Goal: Transaction & Acquisition: Purchase product/service

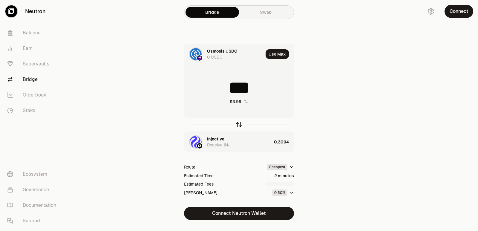
click at [237, 125] on icon "button" at bounding box center [239, 124] width 4 height 2
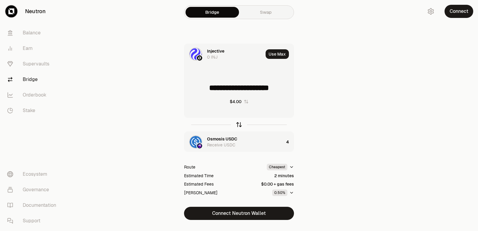
click at [237, 125] on icon "button" at bounding box center [239, 124] width 4 height 2
type input "*"
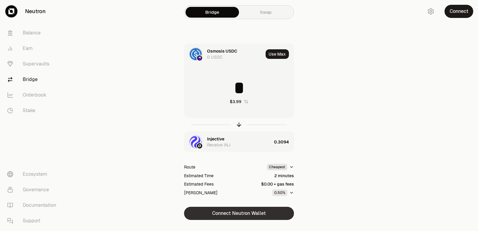
click at [237, 216] on button "Connect Neutron Wallet" at bounding box center [239, 213] width 110 height 13
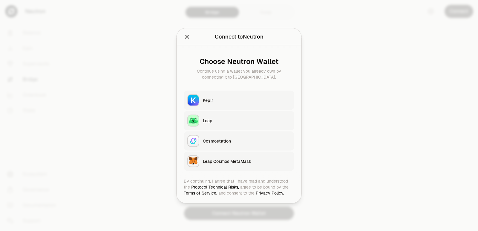
click at [215, 103] on button "Keplr" at bounding box center [239, 100] width 111 height 19
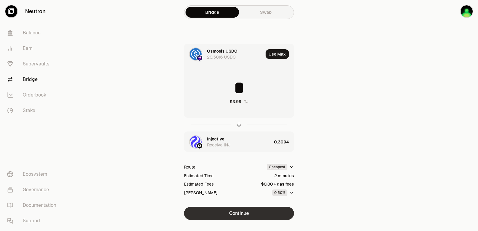
click at [255, 213] on button "Continue" at bounding box center [239, 213] width 110 height 13
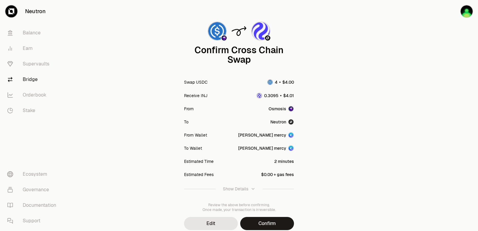
scroll to position [49, 0]
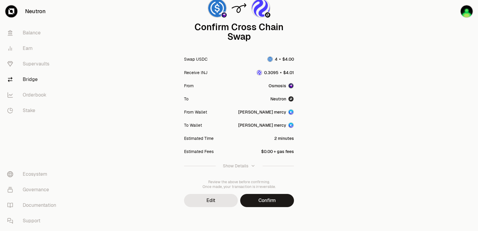
click at [266, 208] on div "Confirm Cross Chain Swap Swap USDC Receive INJ From [GEOGRAPHIC_DATA] To [GEOGR…" at bounding box center [239, 91] width 215 height 280
click at [268, 203] on button "Confirm" at bounding box center [267, 200] width 54 height 13
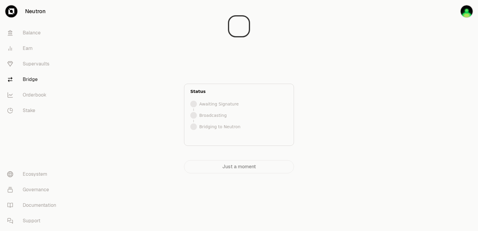
scroll to position [0, 0]
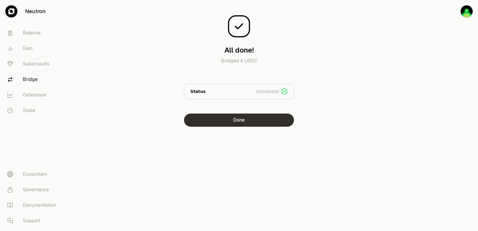
click at [221, 123] on button "Done" at bounding box center [239, 120] width 110 height 13
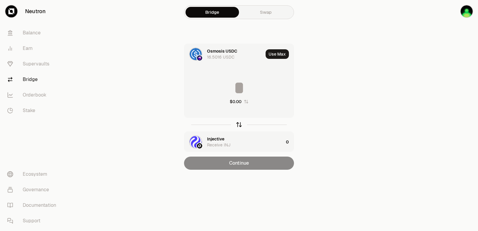
click at [239, 124] on icon "button" at bounding box center [239, 125] width 0 height 4
click at [281, 55] on button "Use Max" at bounding box center [277, 54] width 23 height 10
type input "**********"
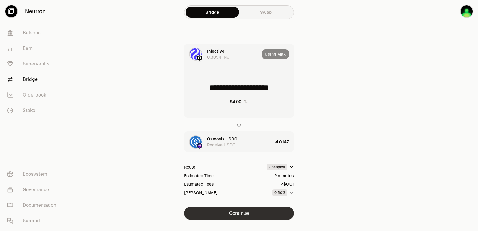
click at [224, 214] on button "Continue" at bounding box center [239, 213] width 110 height 13
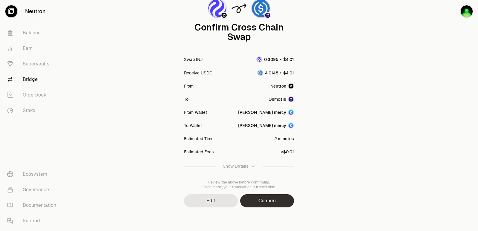
scroll to position [49, 0]
click at [260, 198] on button "Confirm" at bounding box center [267, 200] width 54 height 13
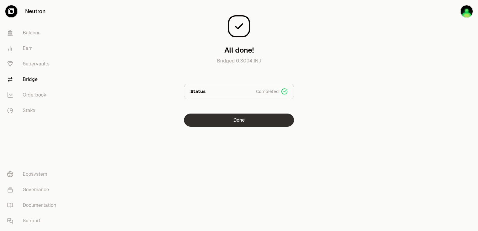
click at [235, 120] on button "Done" at bounding box center [239, 120] width 110 height 13
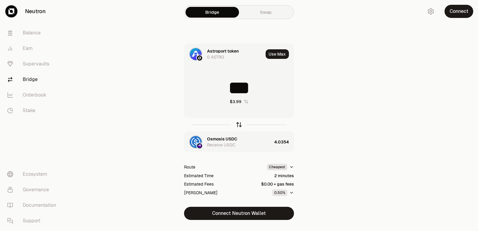
click at [239, 123] on icon "button" at bounding box center [239, 124] width 4 height 2
click at [236, 92] on input at bounding box center [238, 88] width 109 height 18
click at [239, 126] on icon "button" at bounding box center [239, 124] width 7 height 7
click at [238, 126] on icon "button" at bounding box center [239, 124] width 7 height 7
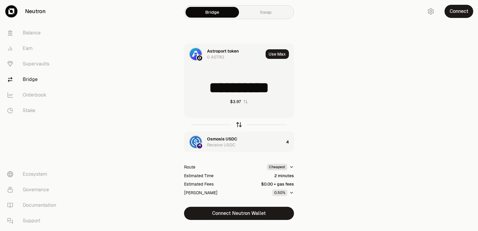
click at [238, 125] on icon "button" at bounding box center [239, 124] width 7 height 7
click at [239, 124] on icon "button" at bounding box center [239, 124] width 7 height 7
click at [240, 125] on icon "button" at bounding box center [239, 124] width 7 height 7
type input "*"
click at [228, 136] on div "Astroport token Receive ASTRO" at bounding box center [226, 142] width 84 height 20
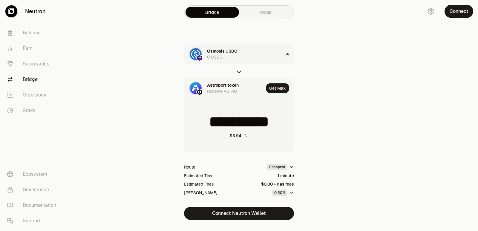
type input "**********"
click at [221, 85] on div "Astroport token" at bounding box center [223, 85] width 32 height 6
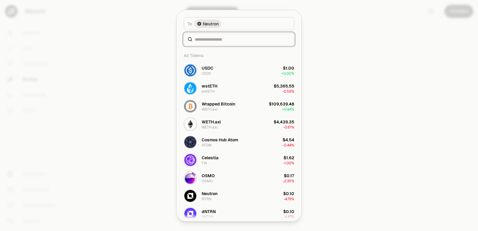
click at [203, 39] on input at bounding box center [243, 39] width 96 height 6
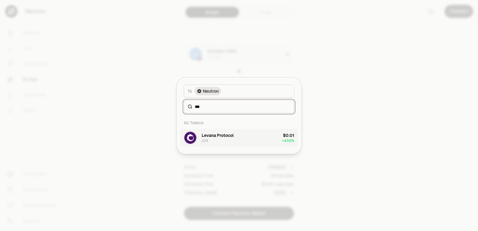
type input "***"
click at [215, 133] on div "Levana Protocol" at bounding box center [218, 135] width 32 height 6
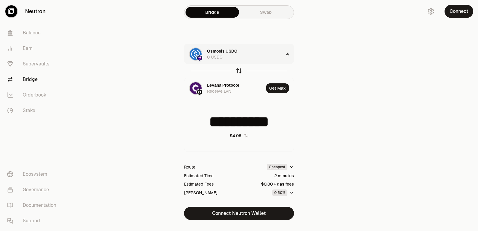
click at [238, 69] on icon "button" at bounding box center [239, 71] width 7 height 7
type input "*"
